Goal: Information Seeking & Learning: Compare options

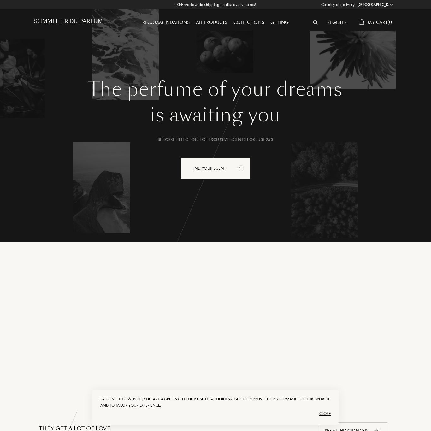
select select "US"
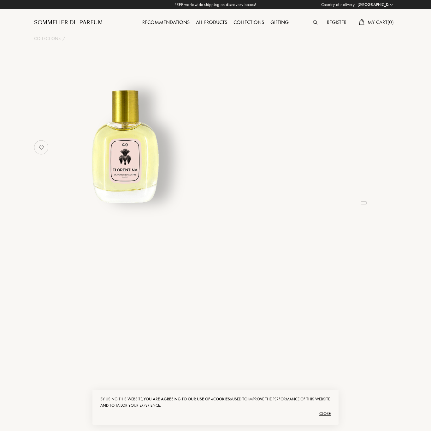
select select "US"
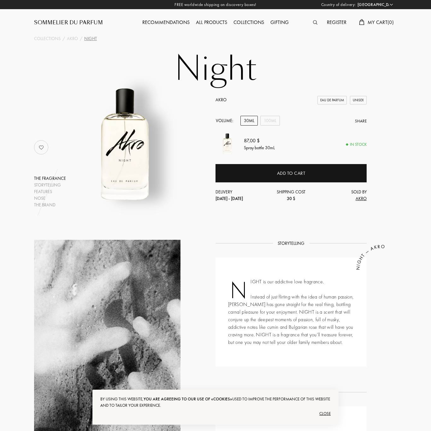
select select "US"
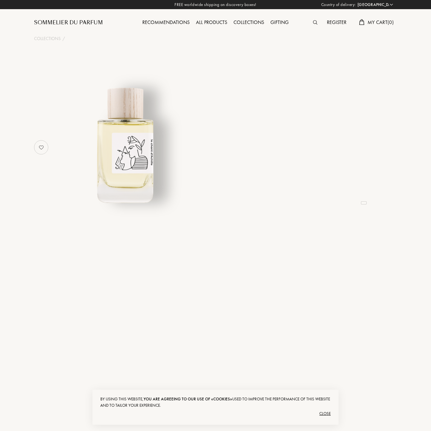
select select "US"
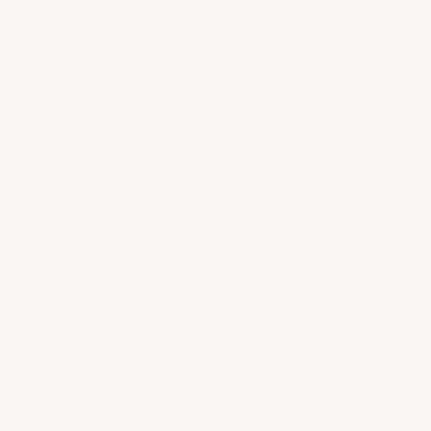
select select "US"
